Goal: Check status: Check status

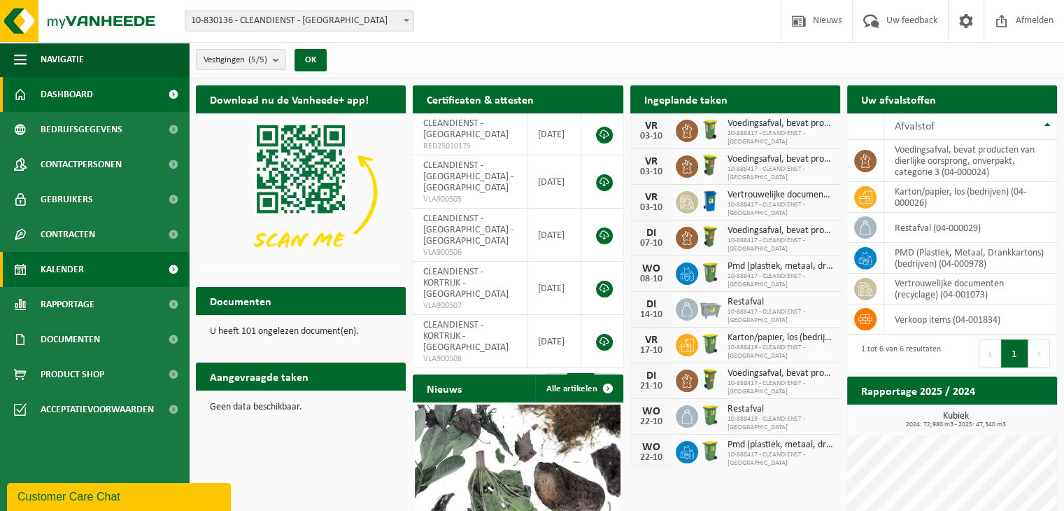
click at [51, 266] on span "Kalender" at bounding box center [62, 269] width 43 height 35
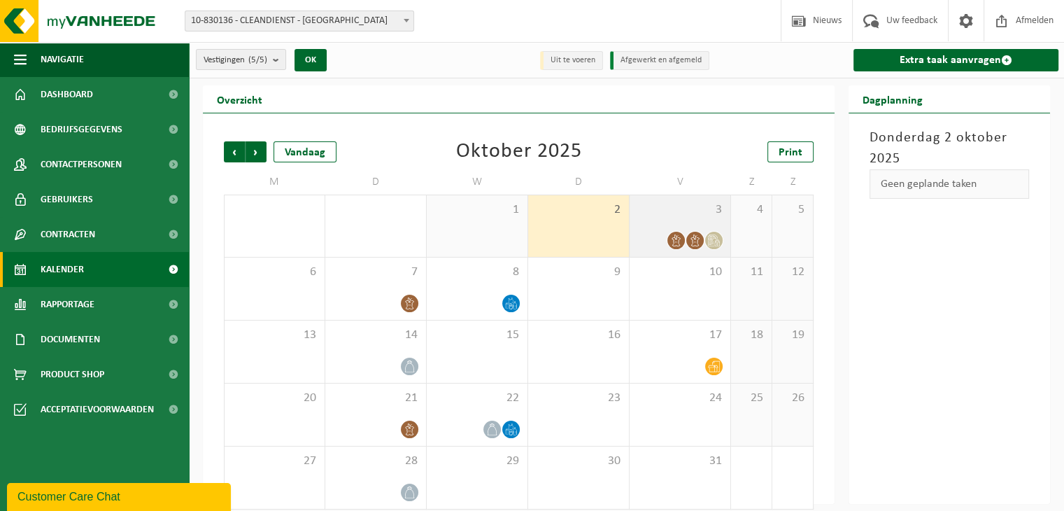
click at [713, 236] on icon at bounding box center [712, 240] width 9 height 12
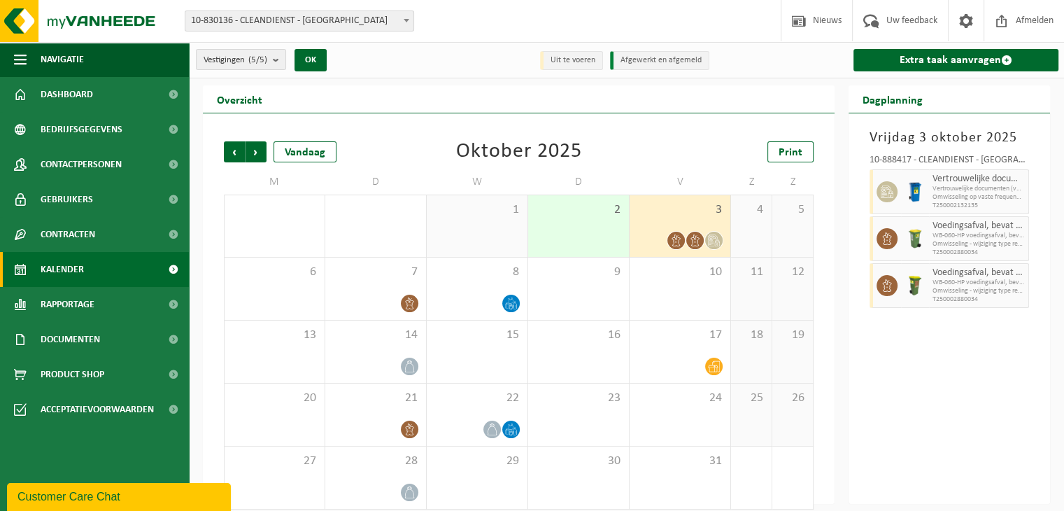
drag, startPoint x: 712, startPoint y: 238, endPoint x: 979, endPoint y: 352, distance: 290.2
click at [979, 352] on div "Vrijdag 3 oktober 2025 10-888417 - CLEANDIENST - BRUGGE - BRUGGE Vertrouwelijke…" at bounding box center [948, 308] width 201 height 390
click at [886, 189] on icon at bounding box center [886, 191] width 13 height 13
click at [969, 359] on div "Vrijdag 3 oktober 2025 10-888417 - CLEANDIENST - BRUGGE - BRUGGE Vertrouwelijke…" at bounding box center [948, 308] width 201 height 390
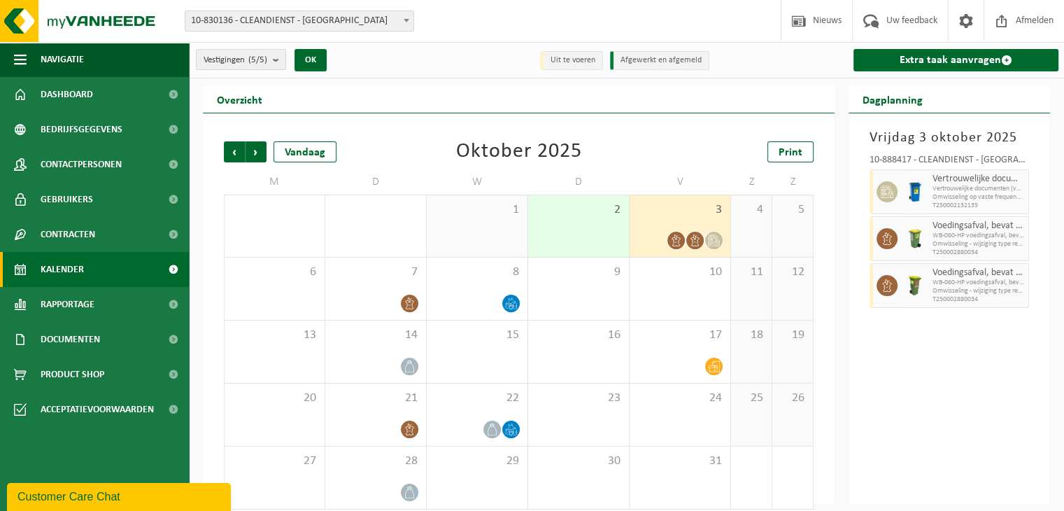
drag, startPoint x: 890, startPoint y: 194, endPoint x: 983, endPoint y: 380, distance: 207.7
click at [983, 380] on div "Vrijdag 3 oktober 2025 10-888417 - CLEANDIENST - BRUGGE - BRUGGE Vertrouwelijke…" at bounding box center [948, 308] width 201 height 390
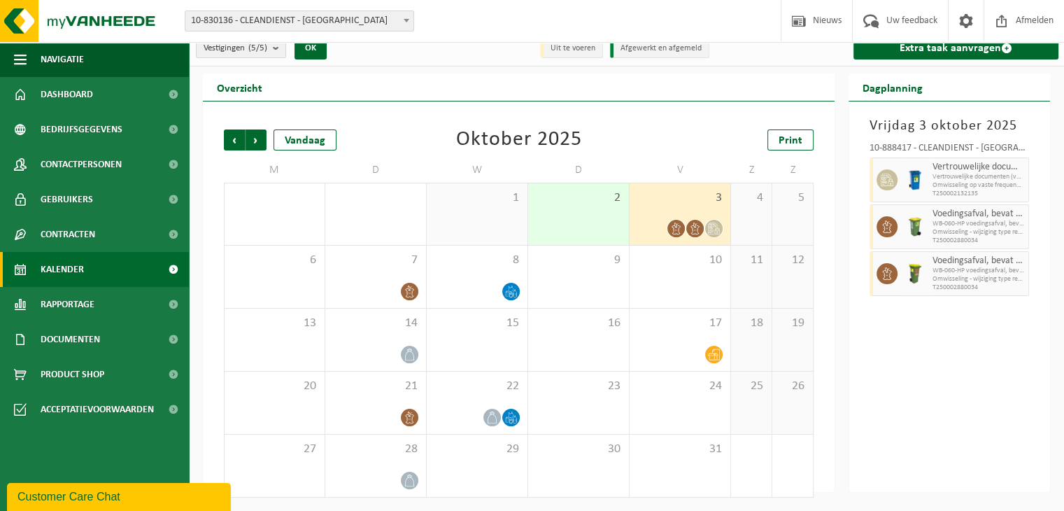
drag, startPoint x: 715, startPoint y: 225, endPoint x: 987, endPoint y: 373, distance: 310.1
click at [985, 373] on div "Vrijdag 3 oktober 2025 10-888417 - CLEANDIENST - BRUGGE - BRUGGE Vertrouwelijke…" at bounding box center [948, 296] width 201 height 390
click at [909, 338] on div "Vrijdag 3 oktober 2025 10-888417 - CLEANDIENST - BRUGGE - BRUGGE Vertrouwelijke…" at bounding box center [948, 296] width 201 height 390
click at [897, 192] on div at bounding box center [884, 179] width 31 height 45
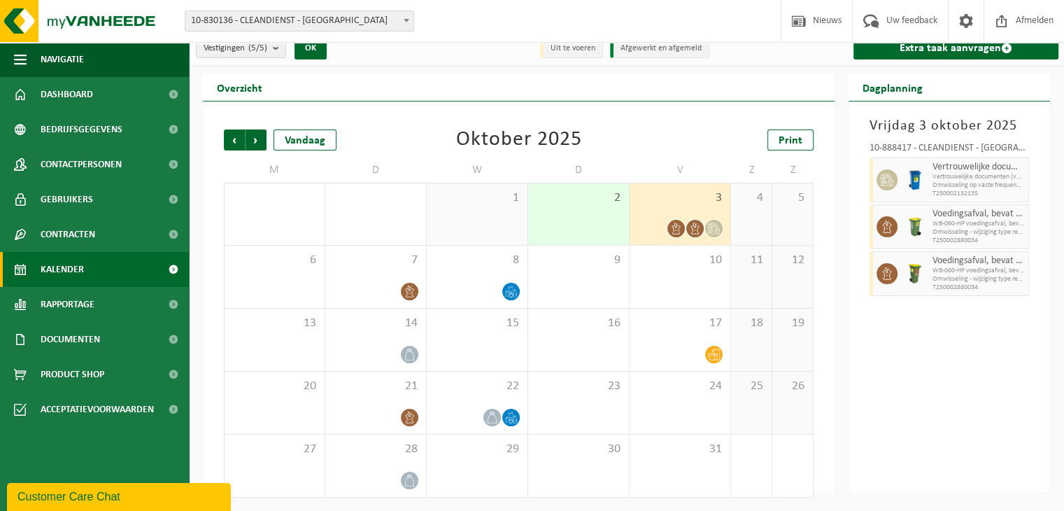
click at [916, 341] on div "Vrijdag 3 oktober 2025 10-888417 - CLEANDIENST - BRUGGE - BRUGGE Vertrouwelijke…" at bounding box center [948, 296] width 201 height 390
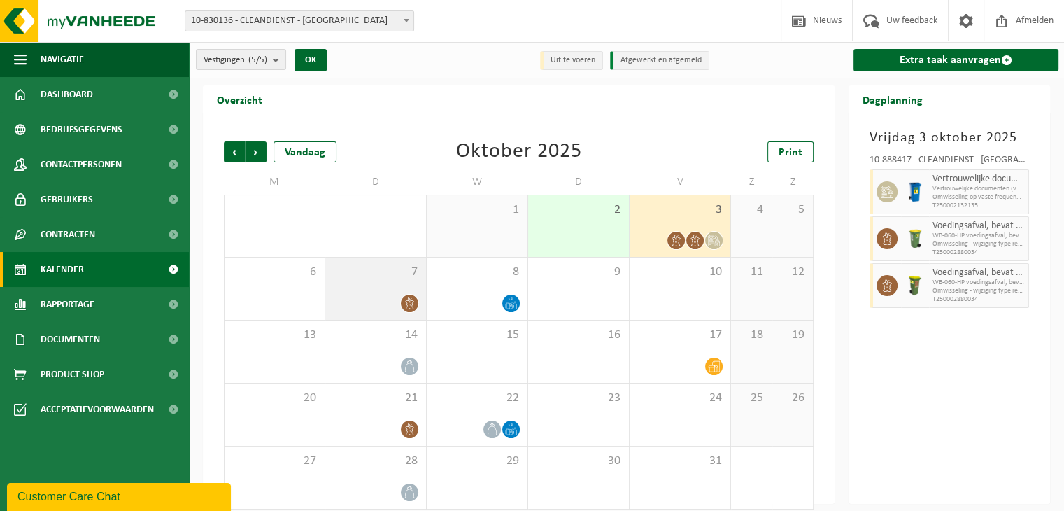
click at [411, 299] on icon at bounding box center [410, 303] width 12 height 12
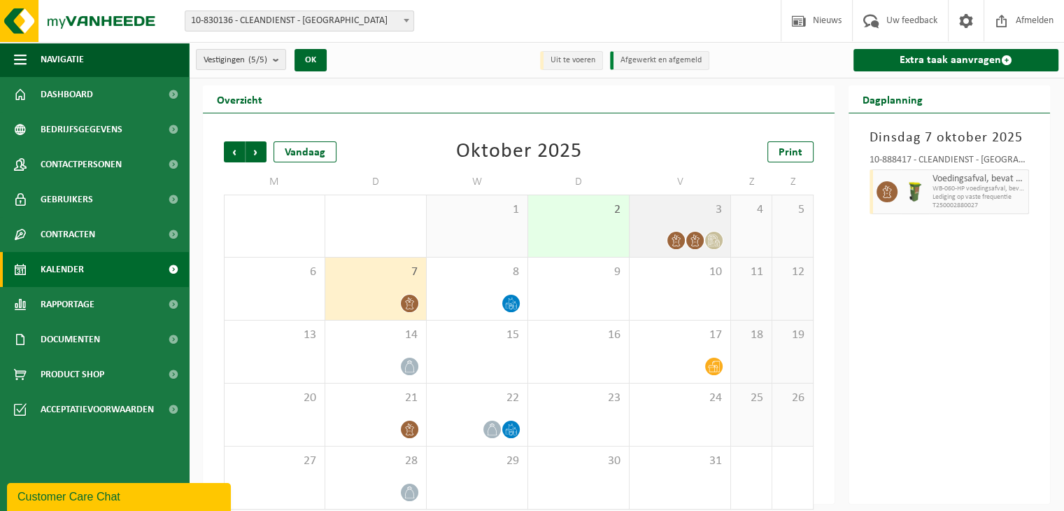
click at [695, 215] on span "3" at bounding box center [679, 209] width 87 height 15
